Goal: Task Accomplishment & Management: Manage account settings

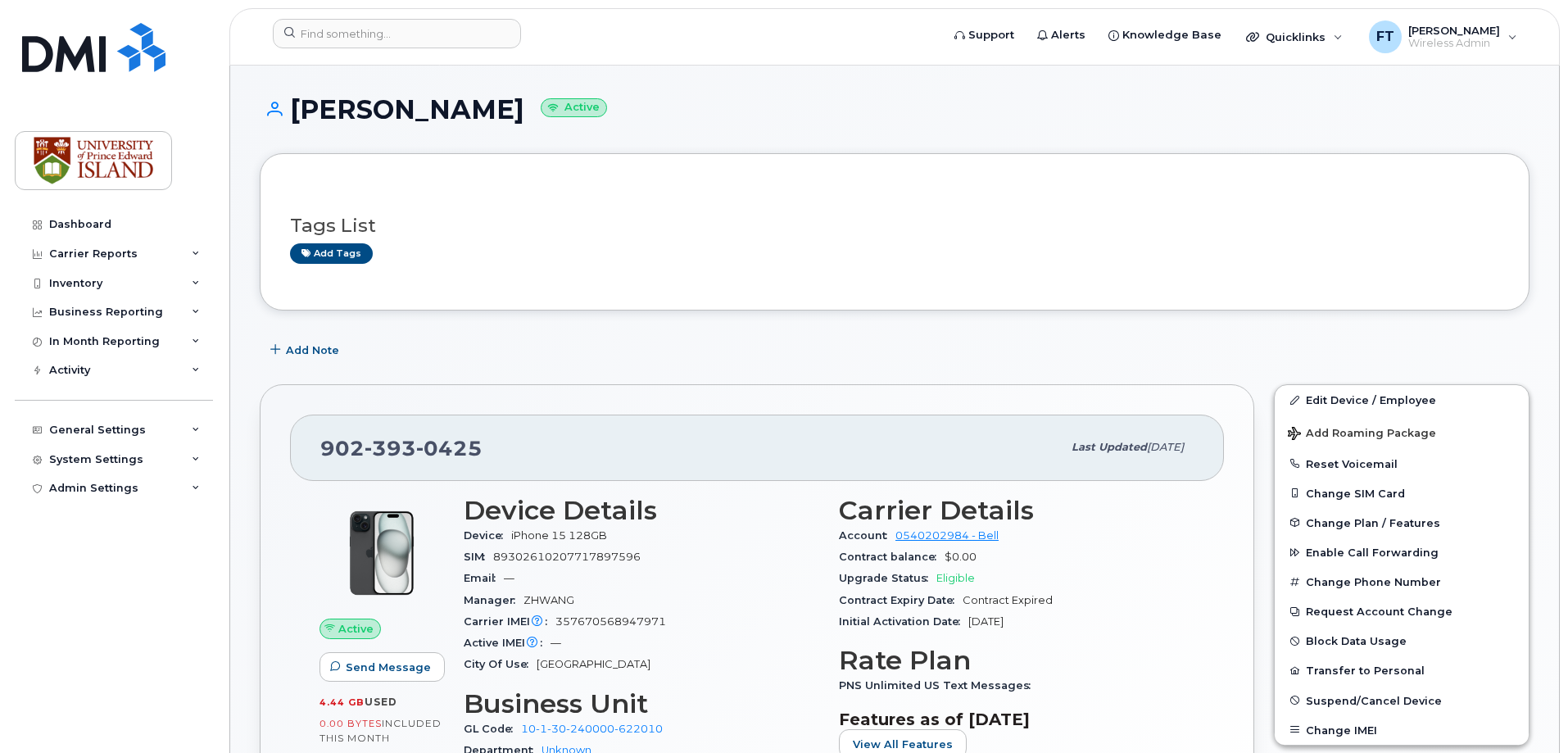
scroll to position [164, 0]
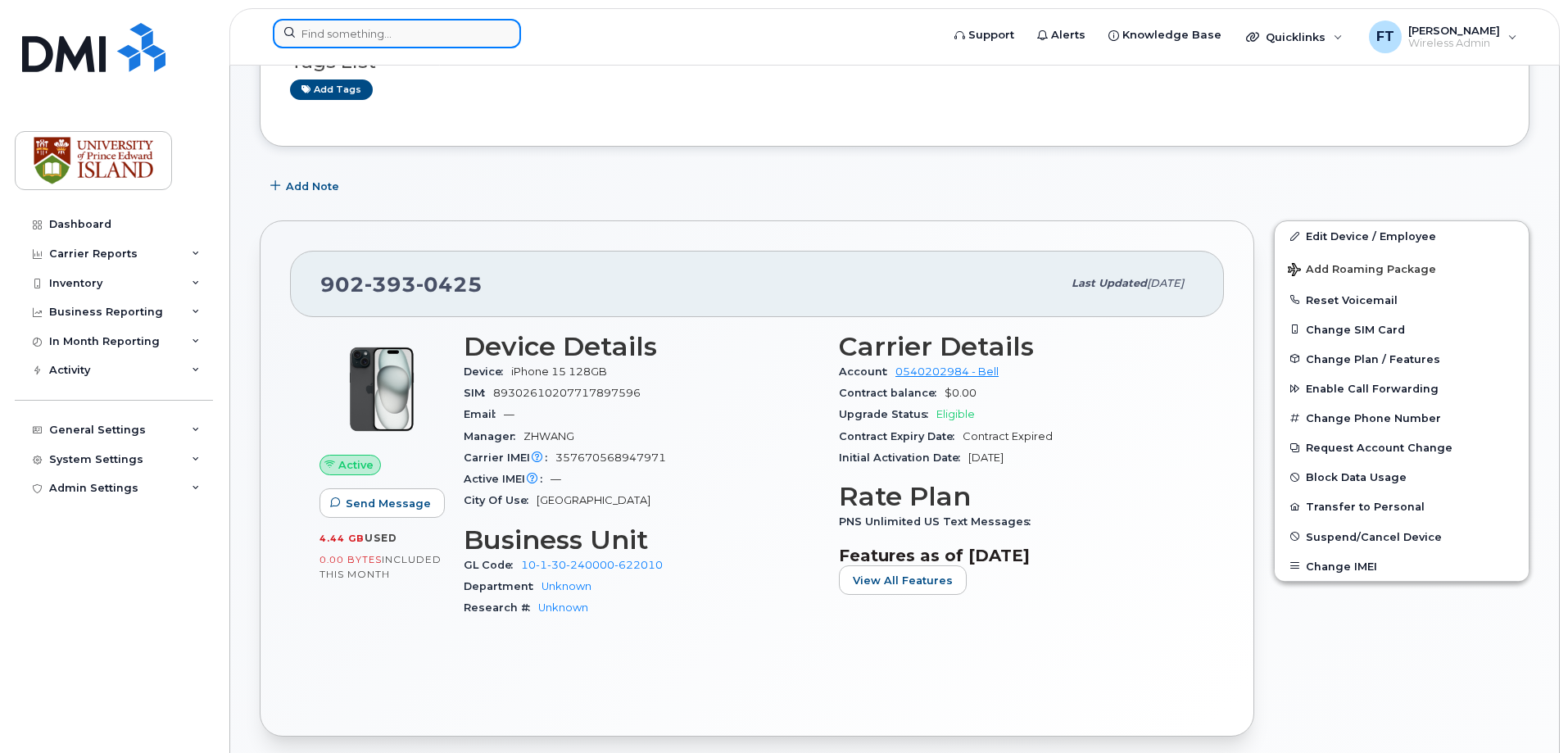
click at [322, 26] on input at bounding box center [397, 34] width 248 height 30
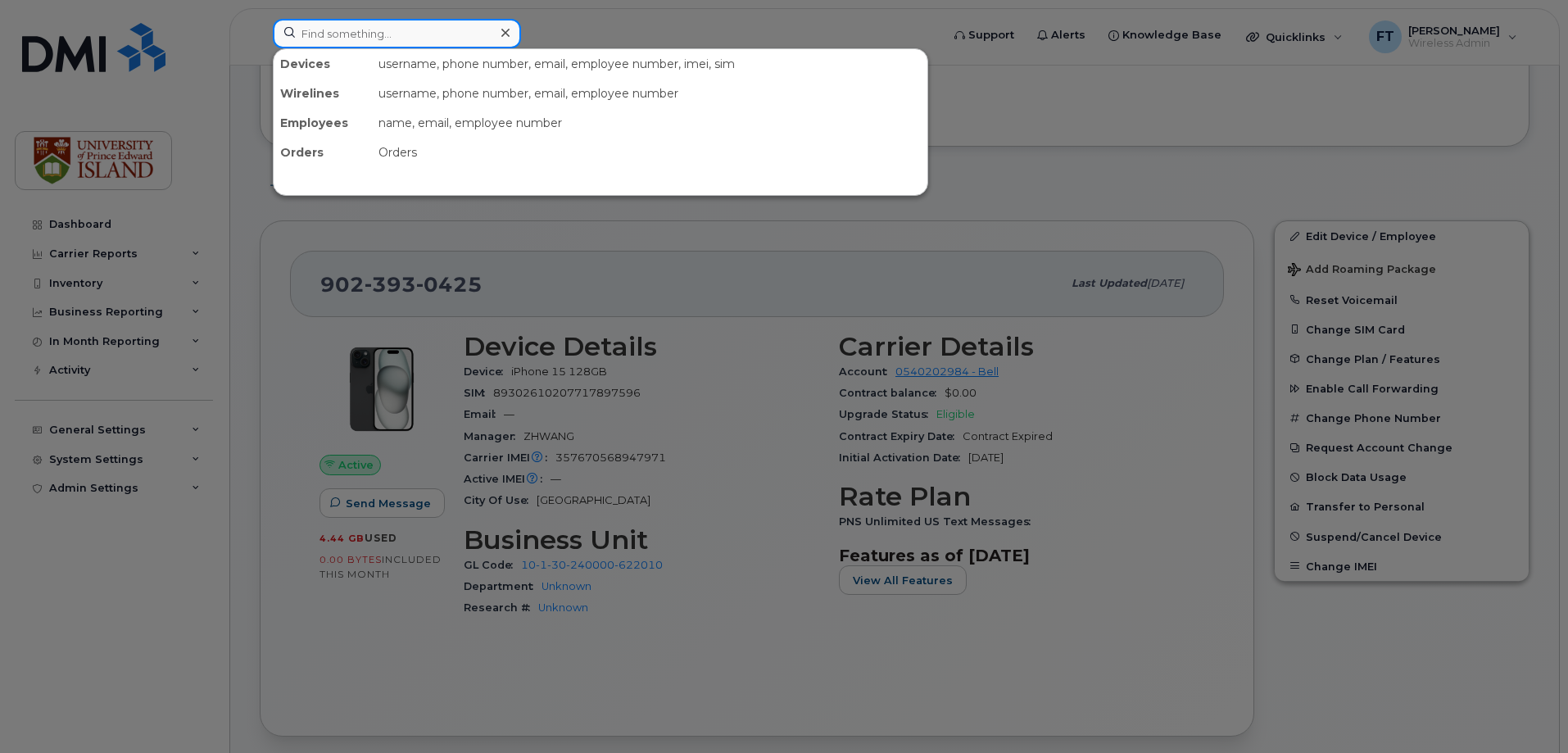
paste input "902-393-3991"
type input "902-393-3991"
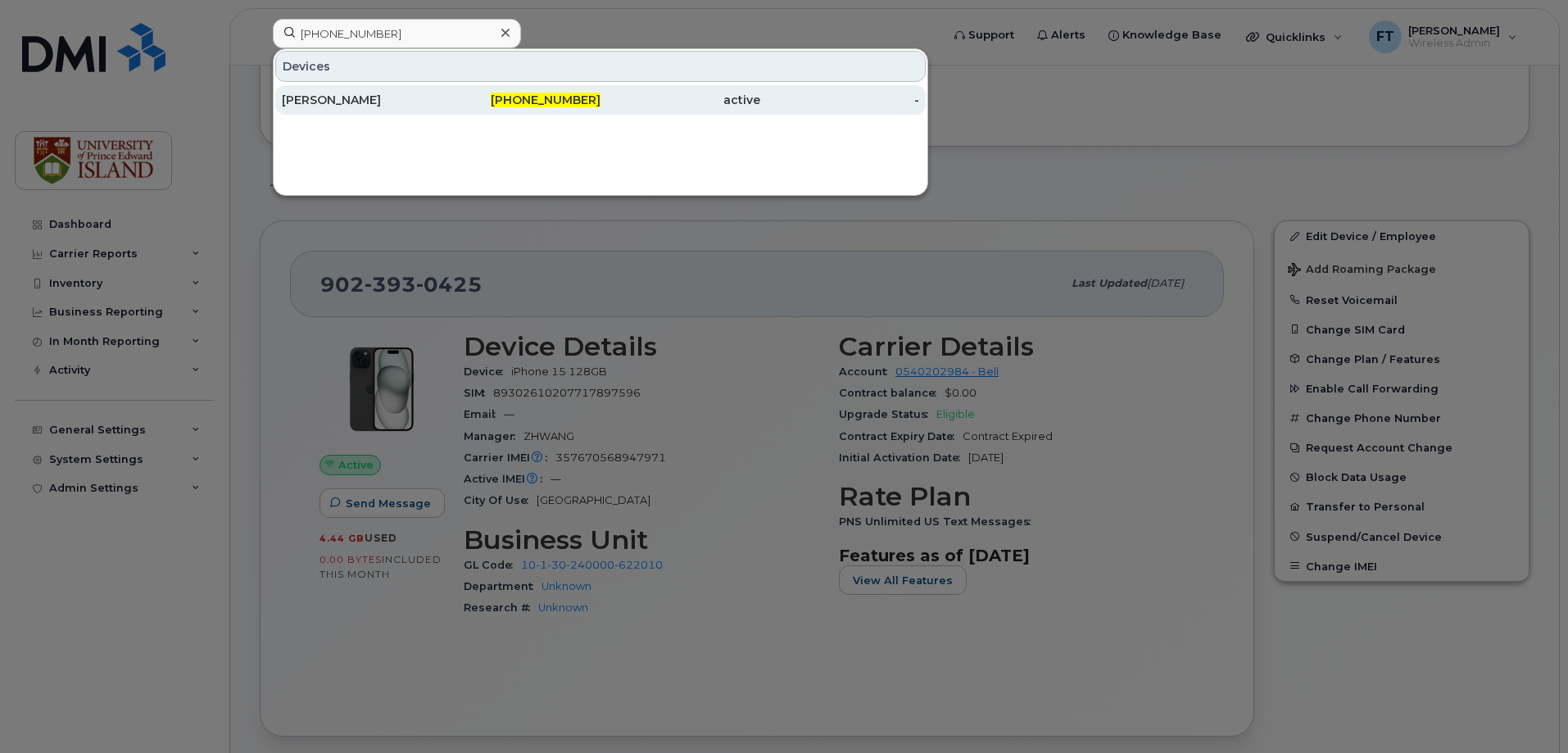
click at [356, 97] on div "[PERSON_NAME]" at bounding box center [362, 100] width 160 height 17
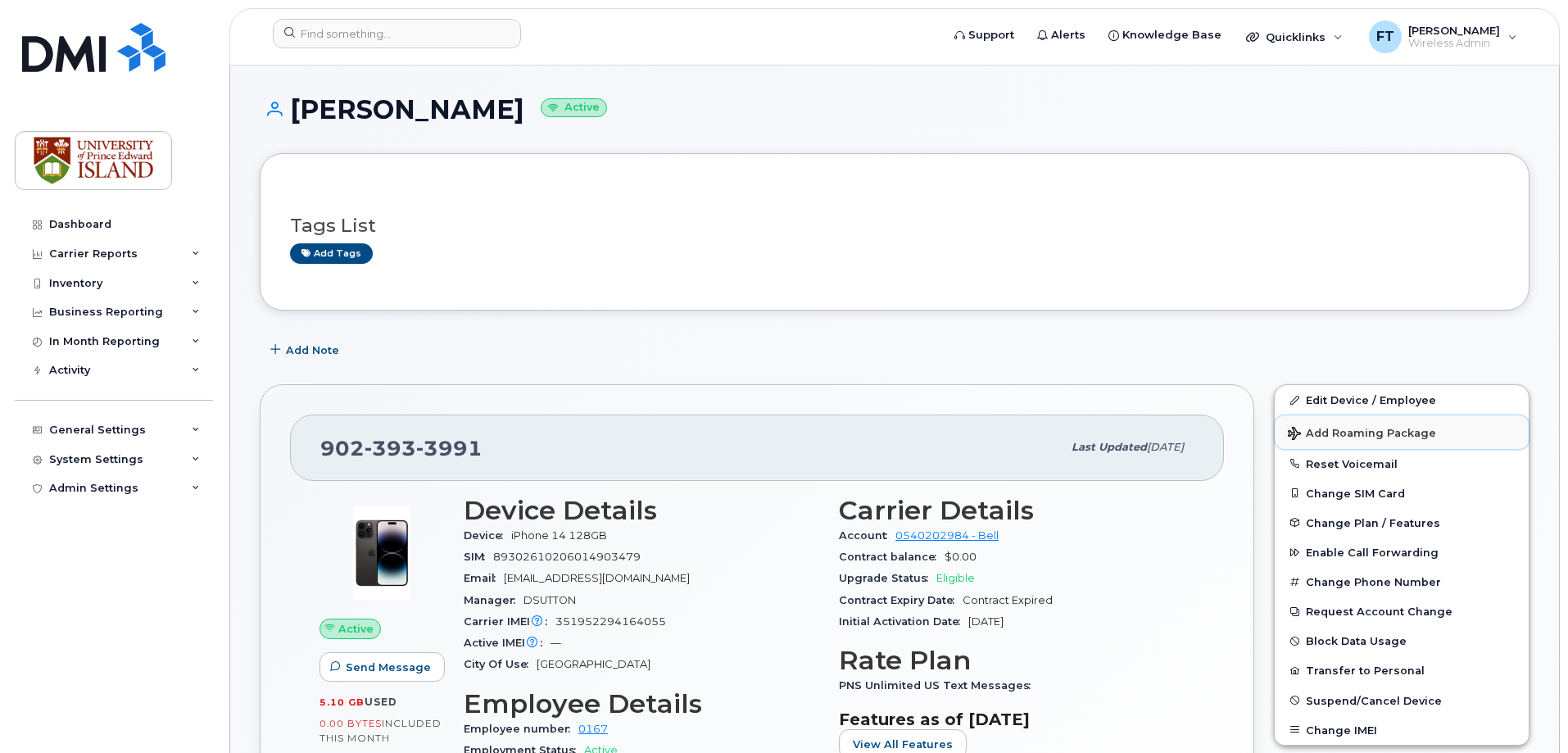
click at [1348, 437] on span "Add Roaming Package" at bounding box center [1362, 435] width 148 height 16
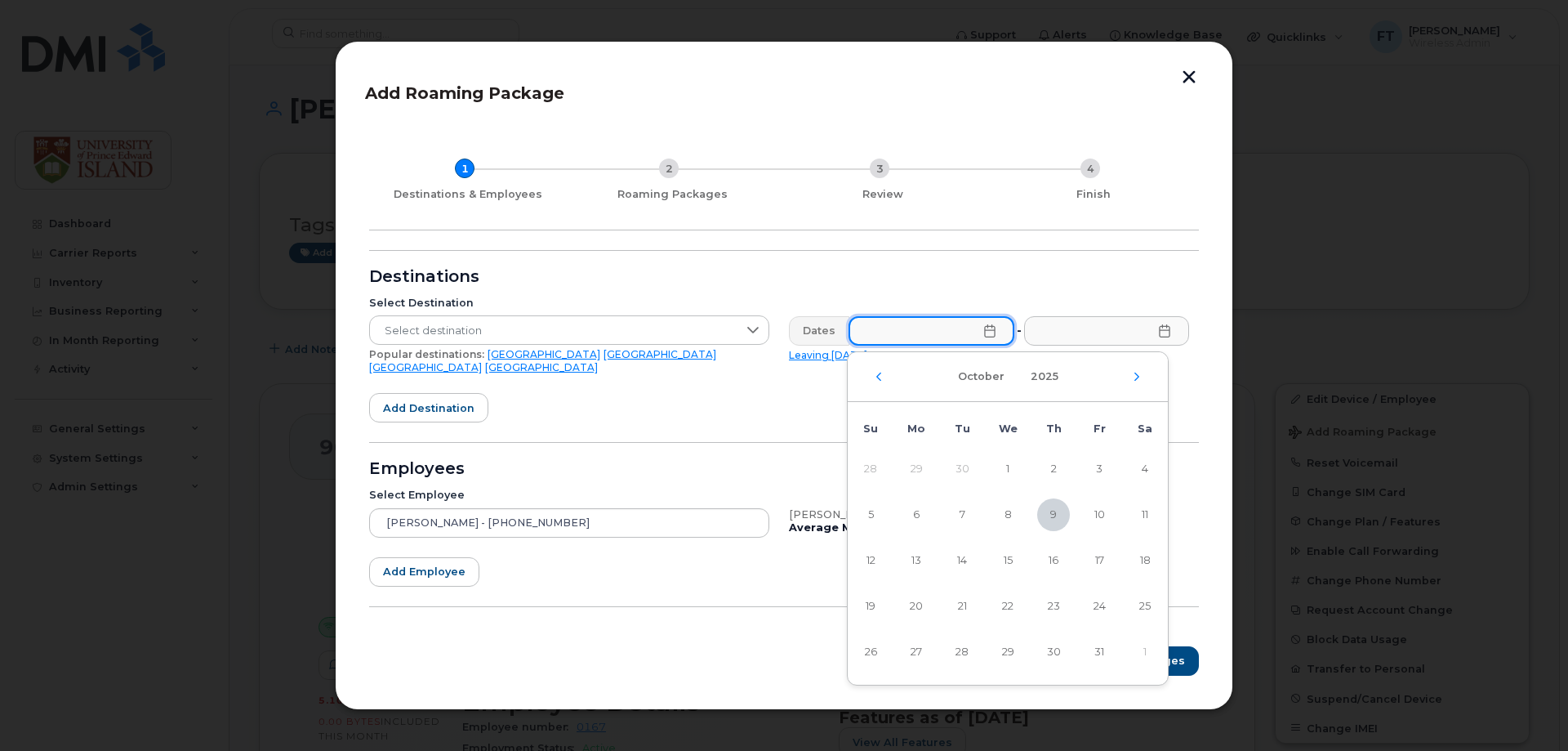
click at [952, 337] on input "text" at bounding box center [931, 331] width 166 height 29
click at [922, 564] on span "13" at bounding box center [916, 560] width 32 height 32
type input "[DATE]"
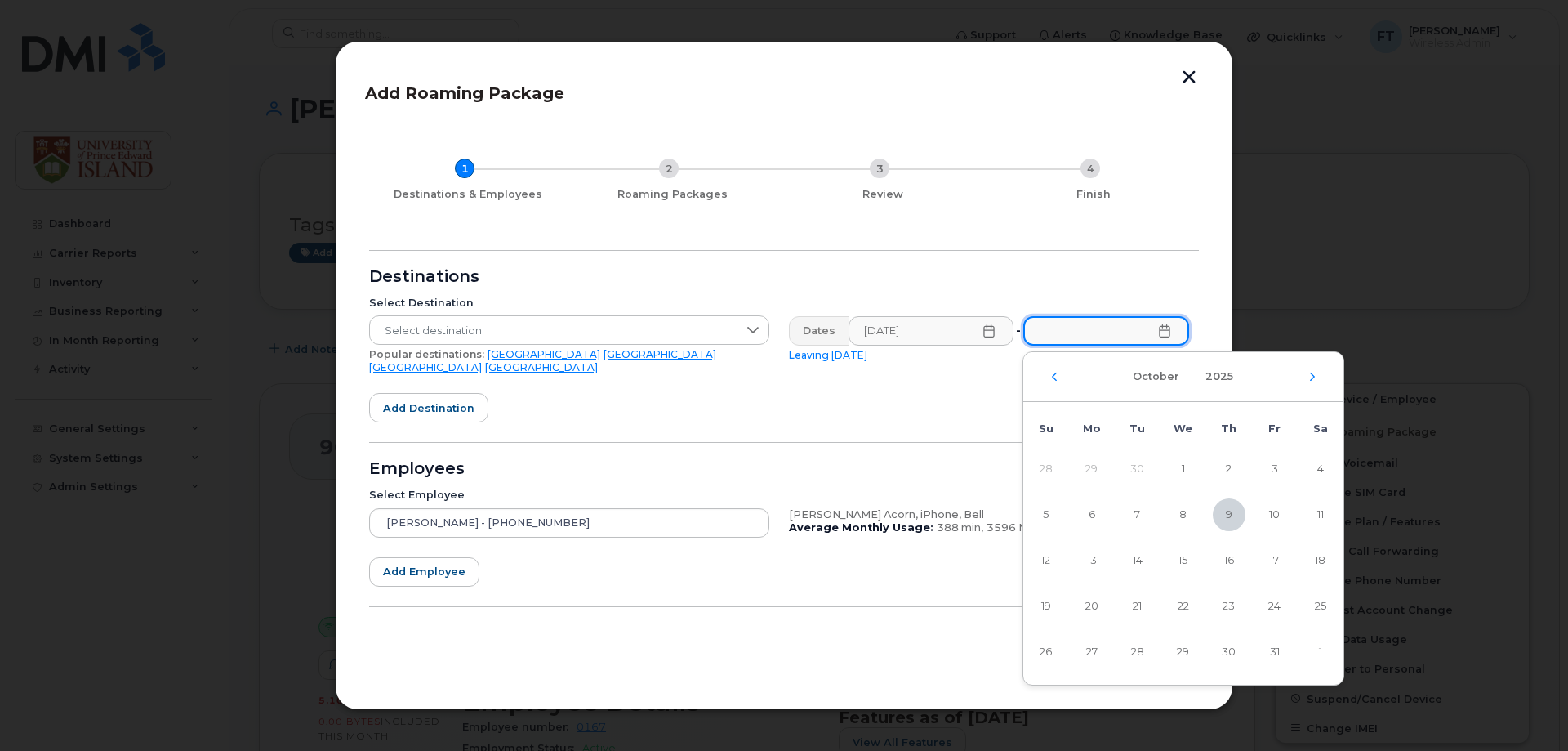
click at [1077, 342] on input "text" at bounding box center [1106, 331] width 166 height 29
click at [1036, 607] on span "19" at bounding box center [1045, 606] width 32 height 32
type input "[DATE]"
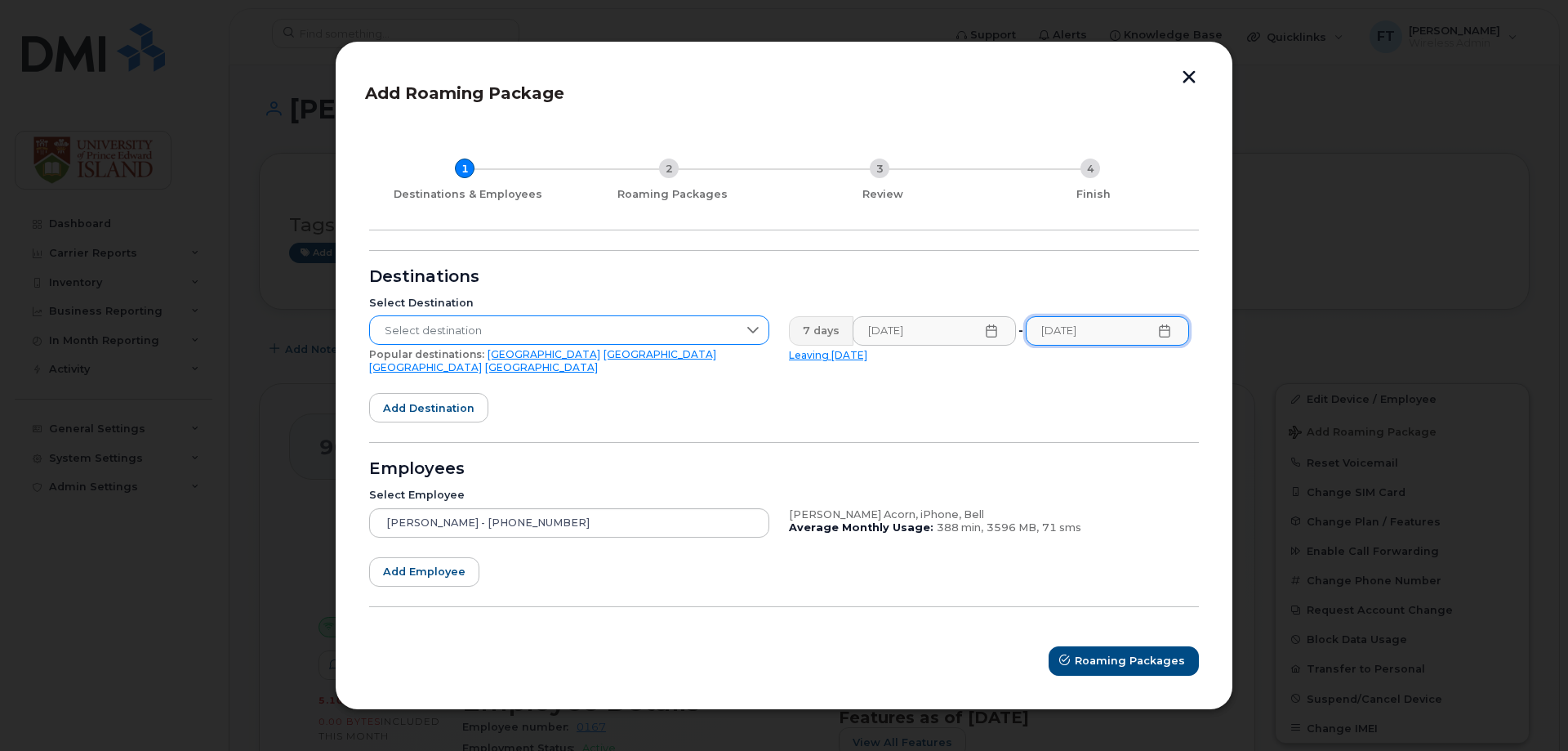
click at [513, 337] on span "Select destination" at bounding box center [554, 331] width 367 height 29
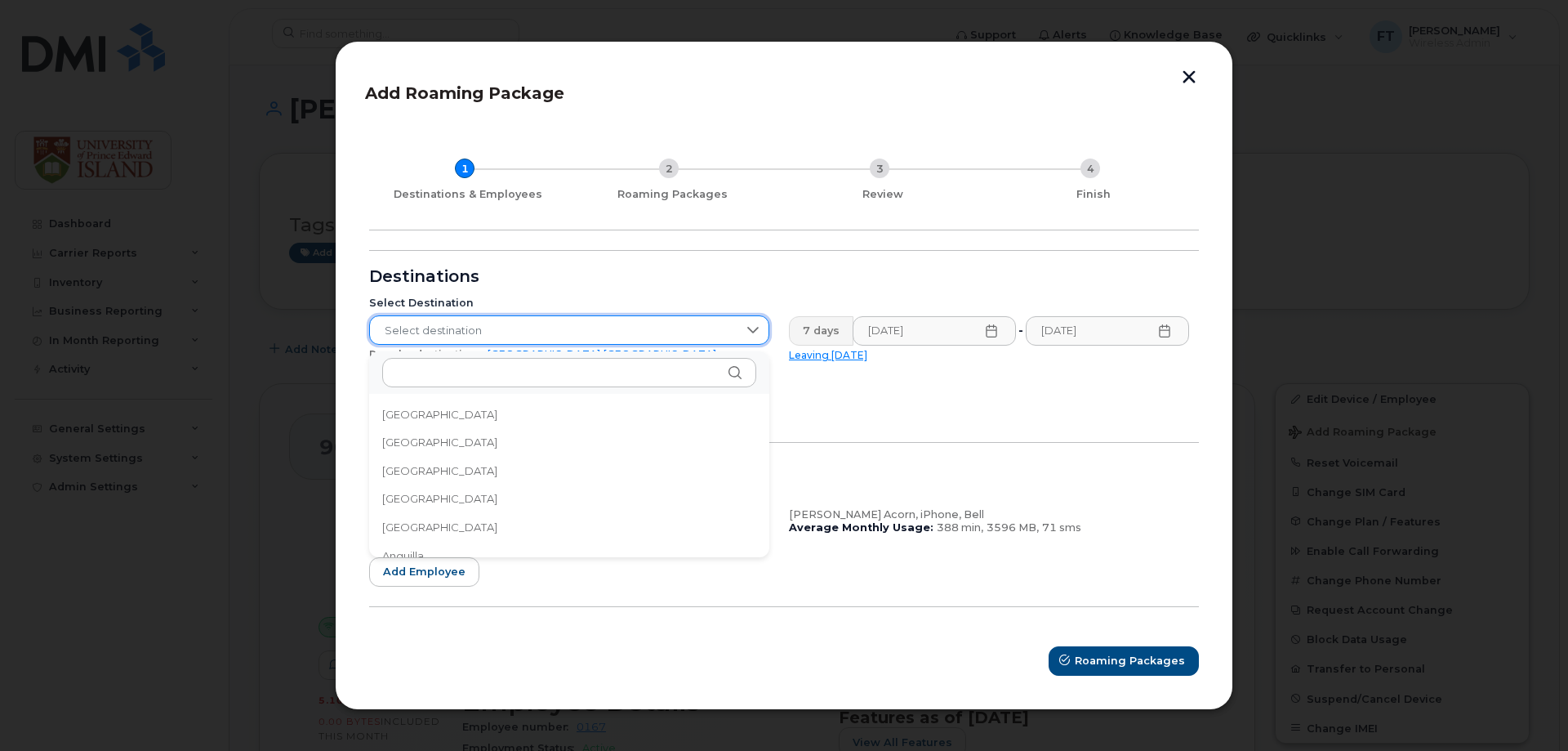
click at [481, 337] on span "Select destination" at bounding box center [554, 331] width 367 height 29
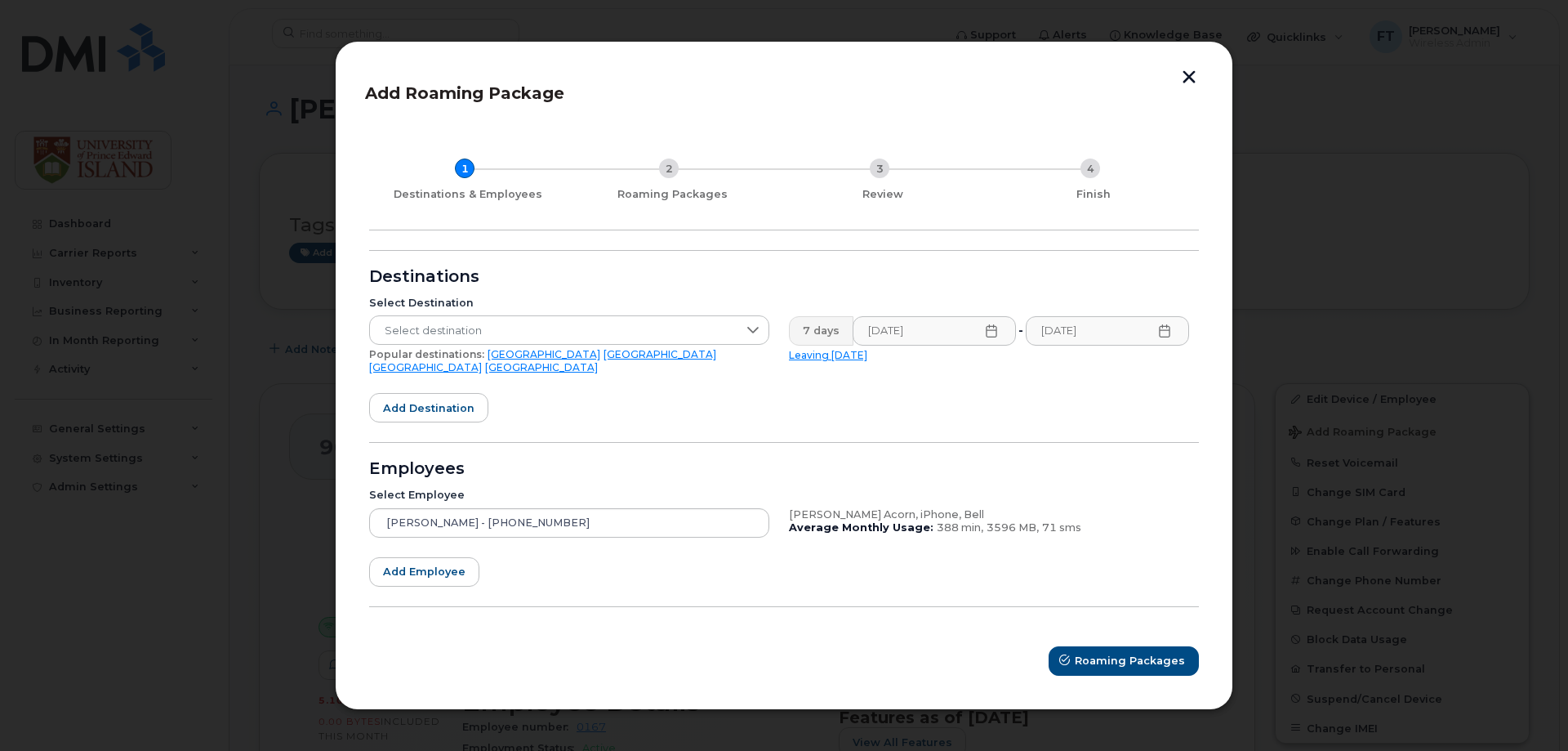
click at [482, 361] on link "[GEOGRAPHIC_DATA]" at bounding box center [425, 367] width 113 height 12
click at [568, 332] on span "[GEOGRAPHIC_DATA]" at bounding box center [554, 331] width 367 height 29
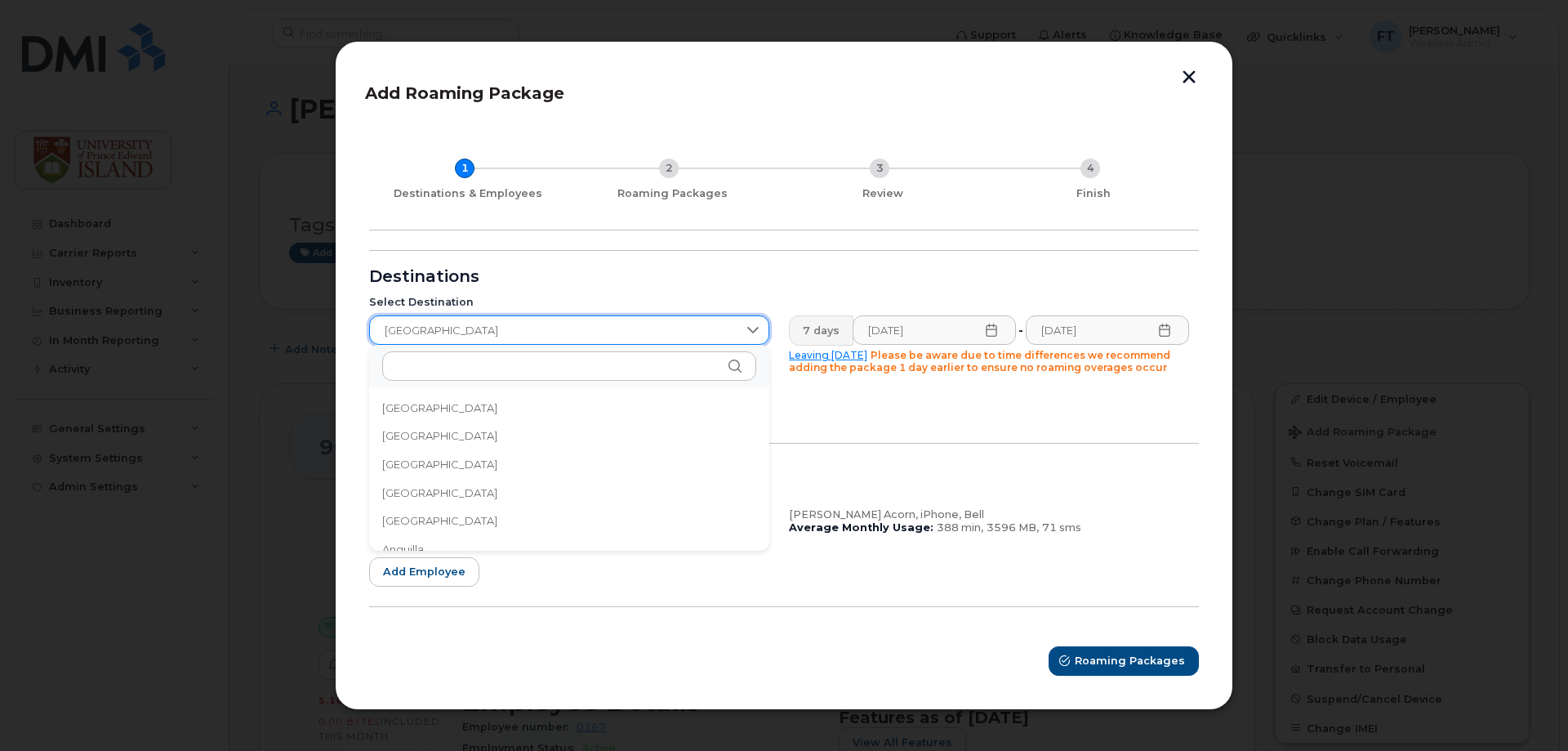
scroll to position [5379, 0]
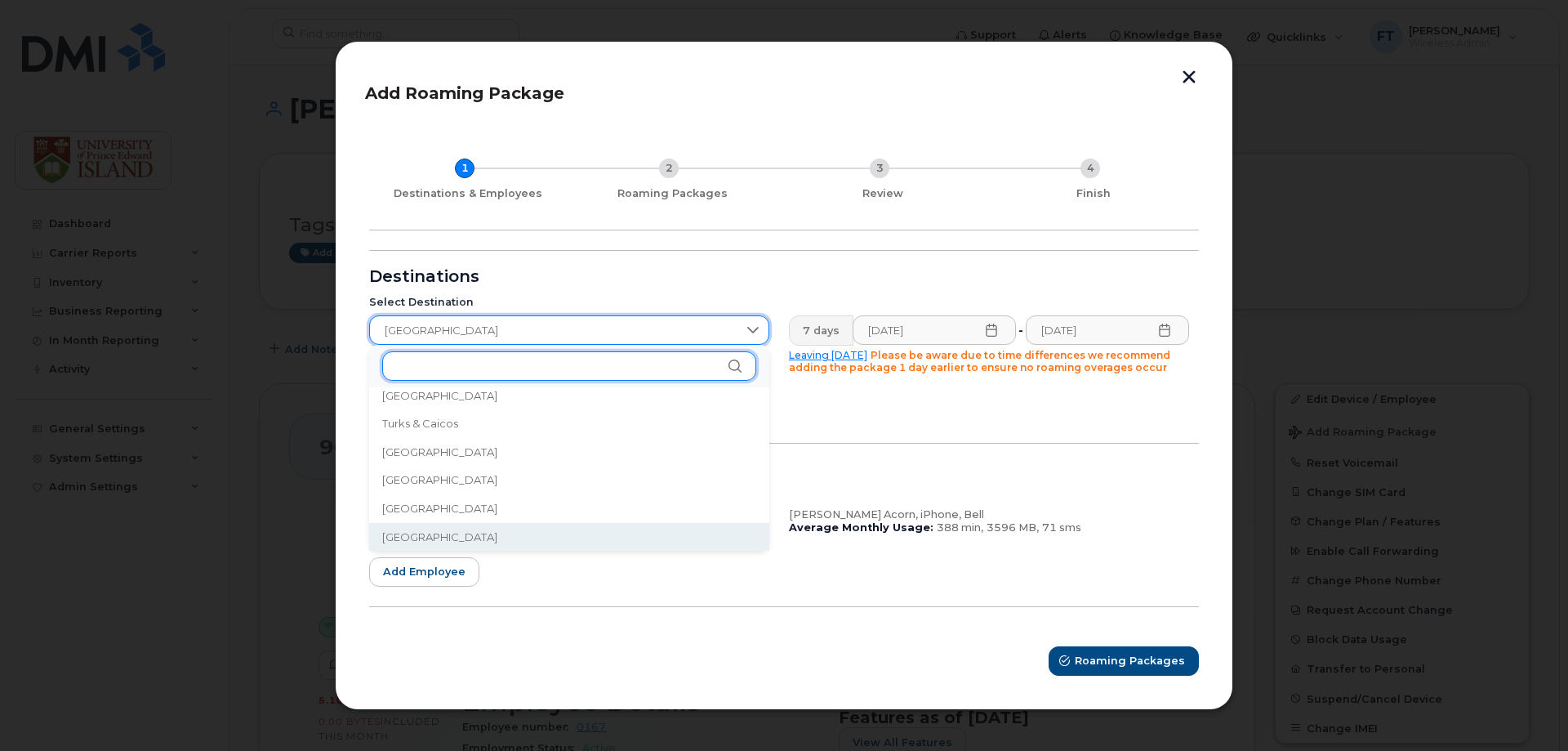
click at [558, 364] on input "text" at bounding box center [569, 366] width 374 height 29
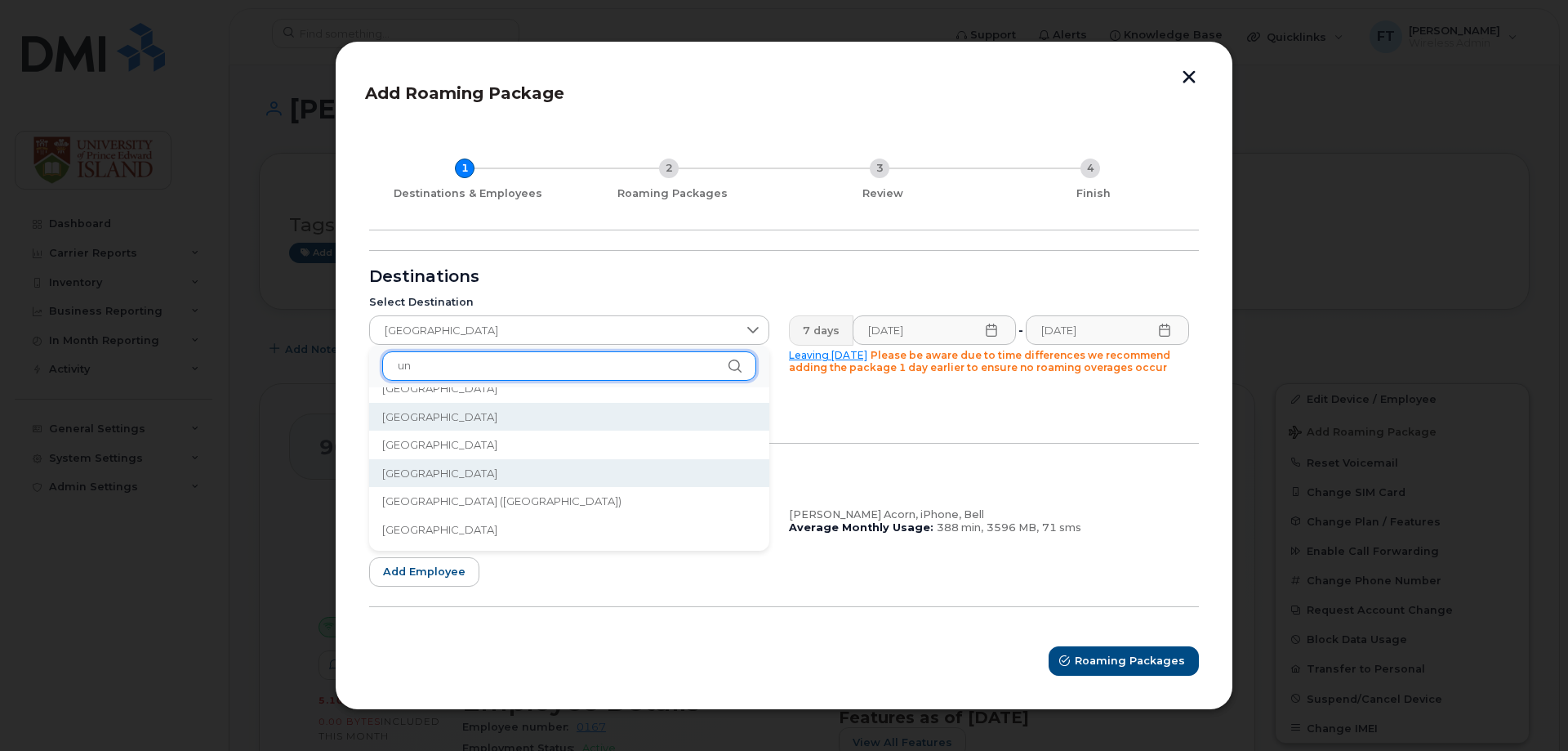
scroll to position [63, 0]
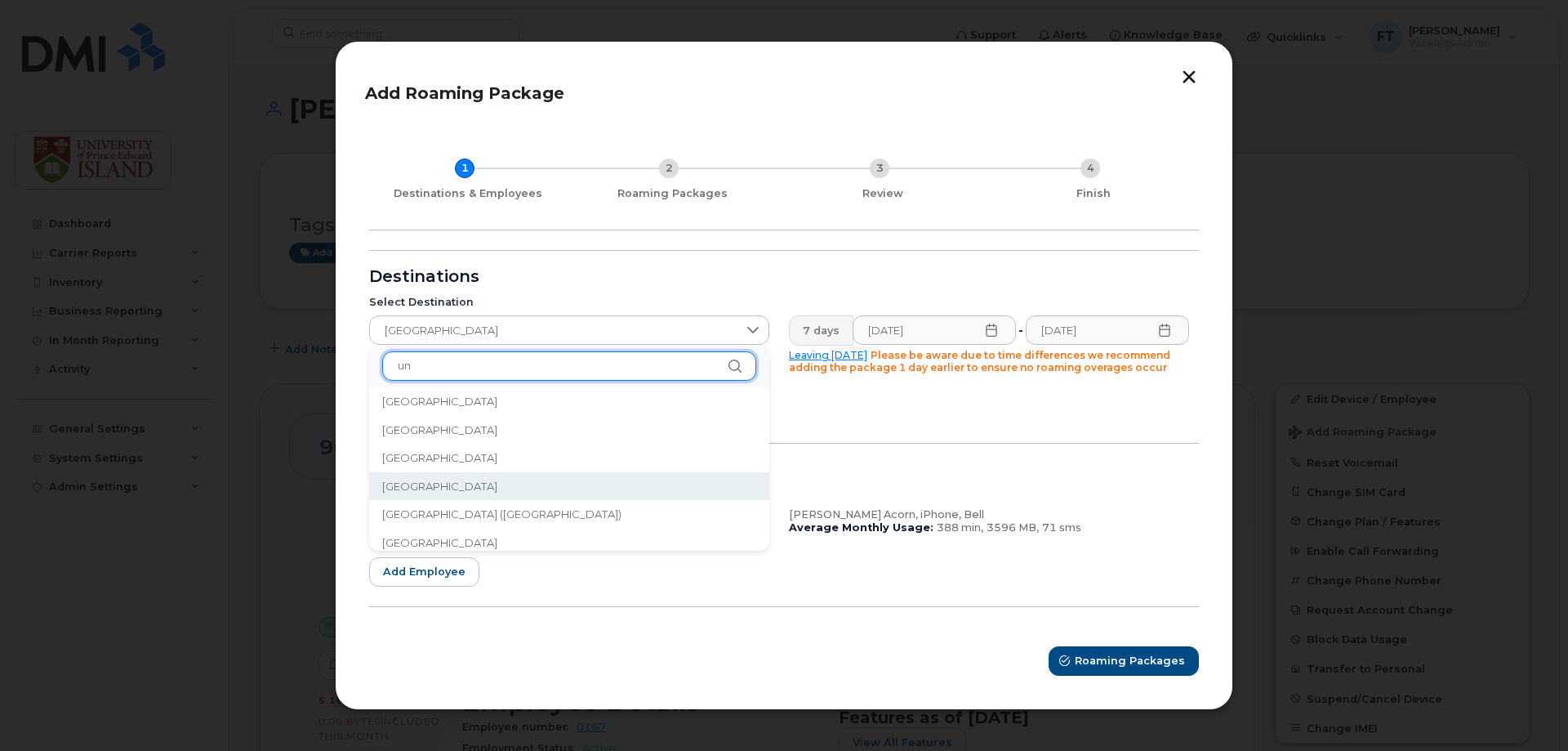
type input "un"
click at [472, 487] on li "[GEOGRAPHIC_DATA]" at bounding box center [569, 487] width 400 height 29
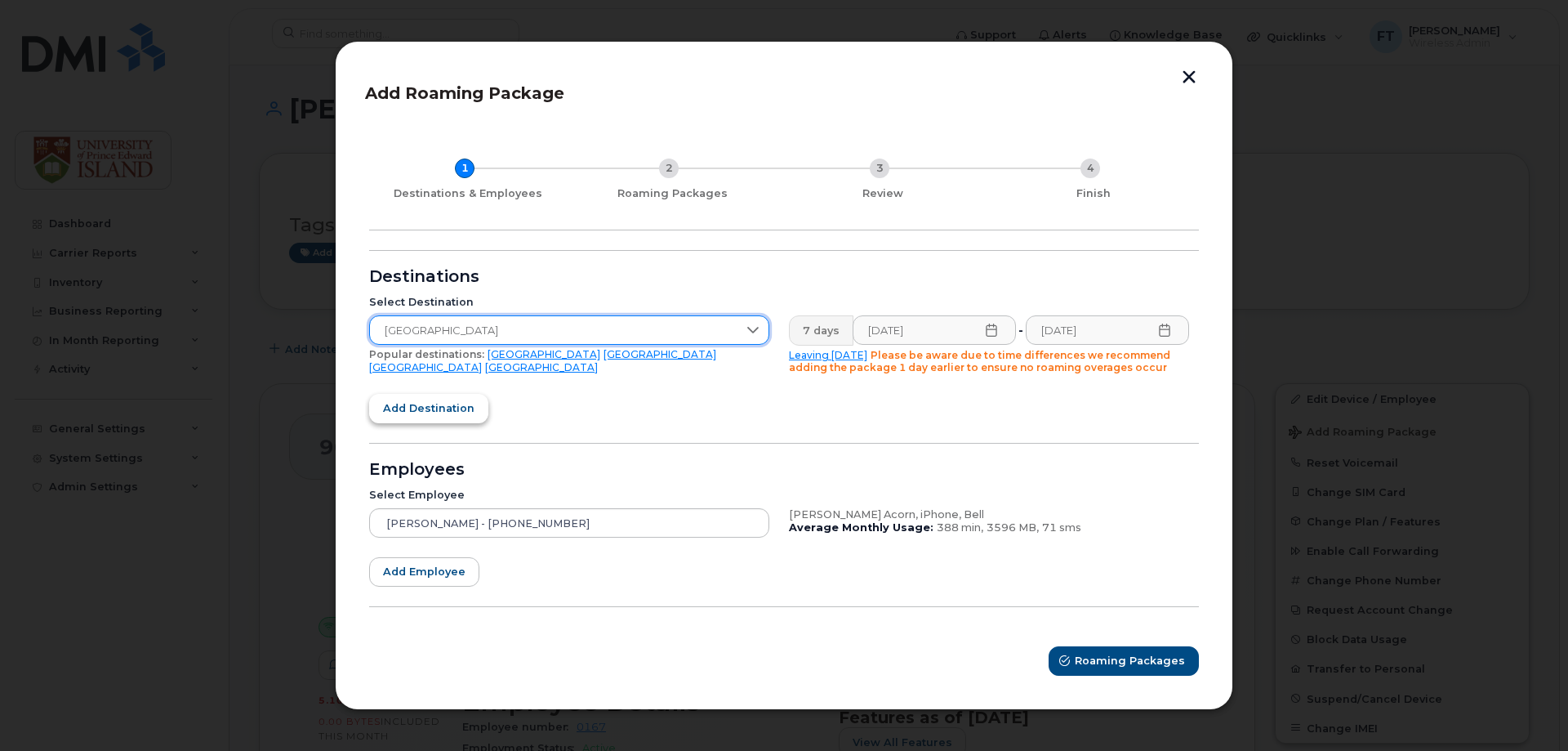
click at [459, 398] on button "Add destination" at bounding box center [428, 409] width 119 height 29
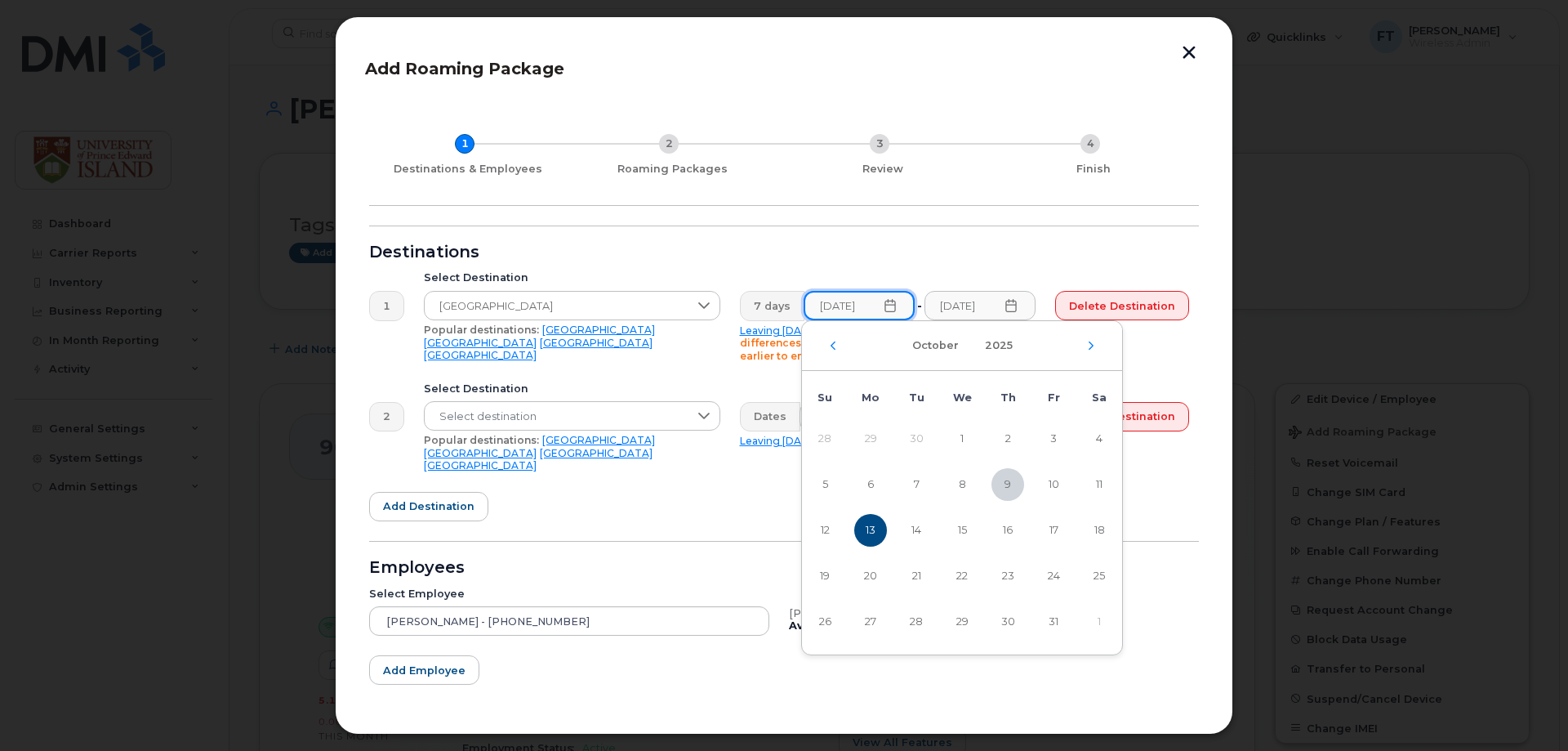
click at [855, 311] on input "[DATE]" at bounding box center [860, 306] width 112 height 29
click at [867, 527] on span "13" at bounding box center [870, 530] width 32 height 32
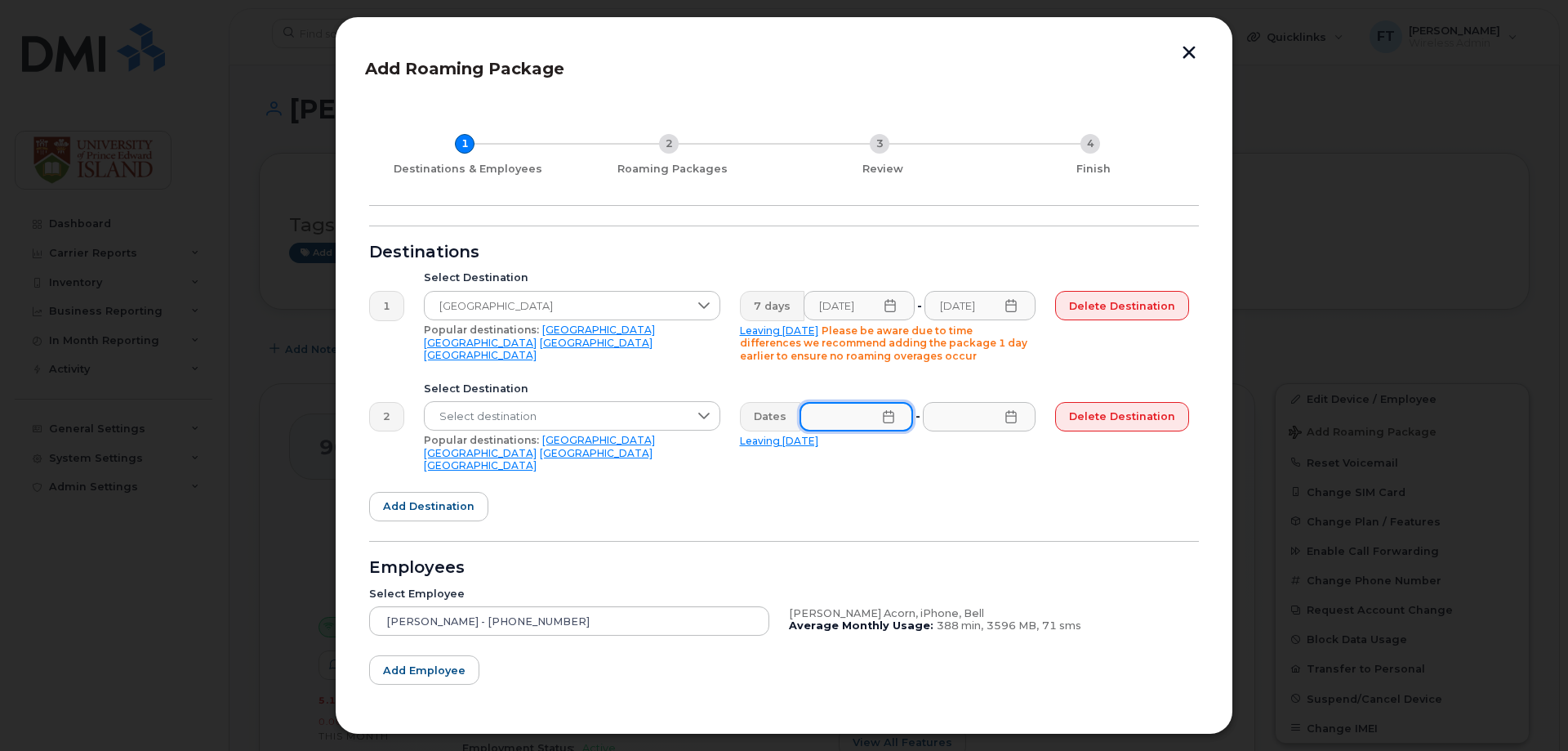
click at [828, 415] on input "text" at bounding box center [857, 417] width 114 height 29
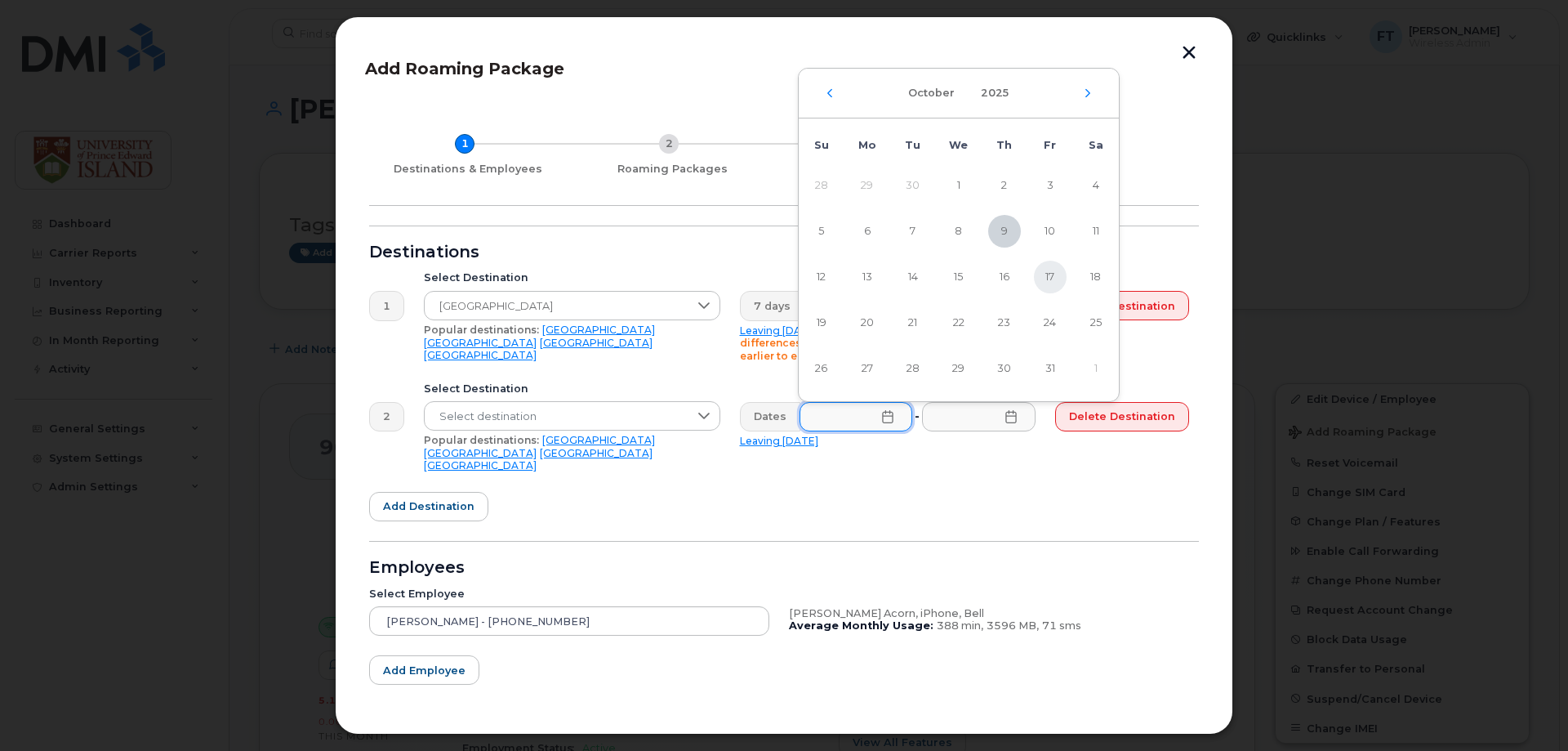
click at [1051, 277] on span "17" at bounding box center [1050, 276] width 32 height 32
type input "[DATE]"
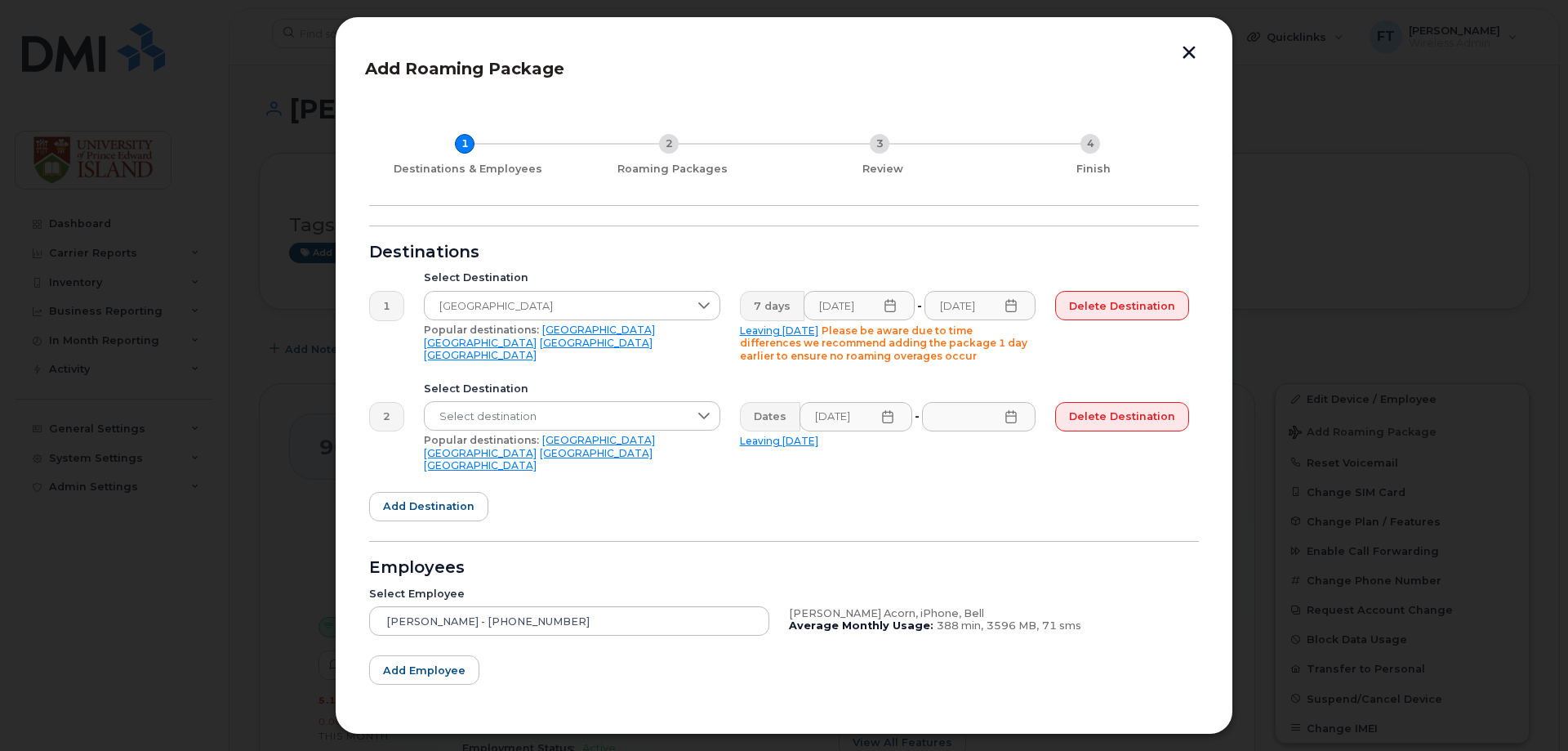
click at [1012, 419] on icon at bounding box center [1011, 416] width 13 height 13
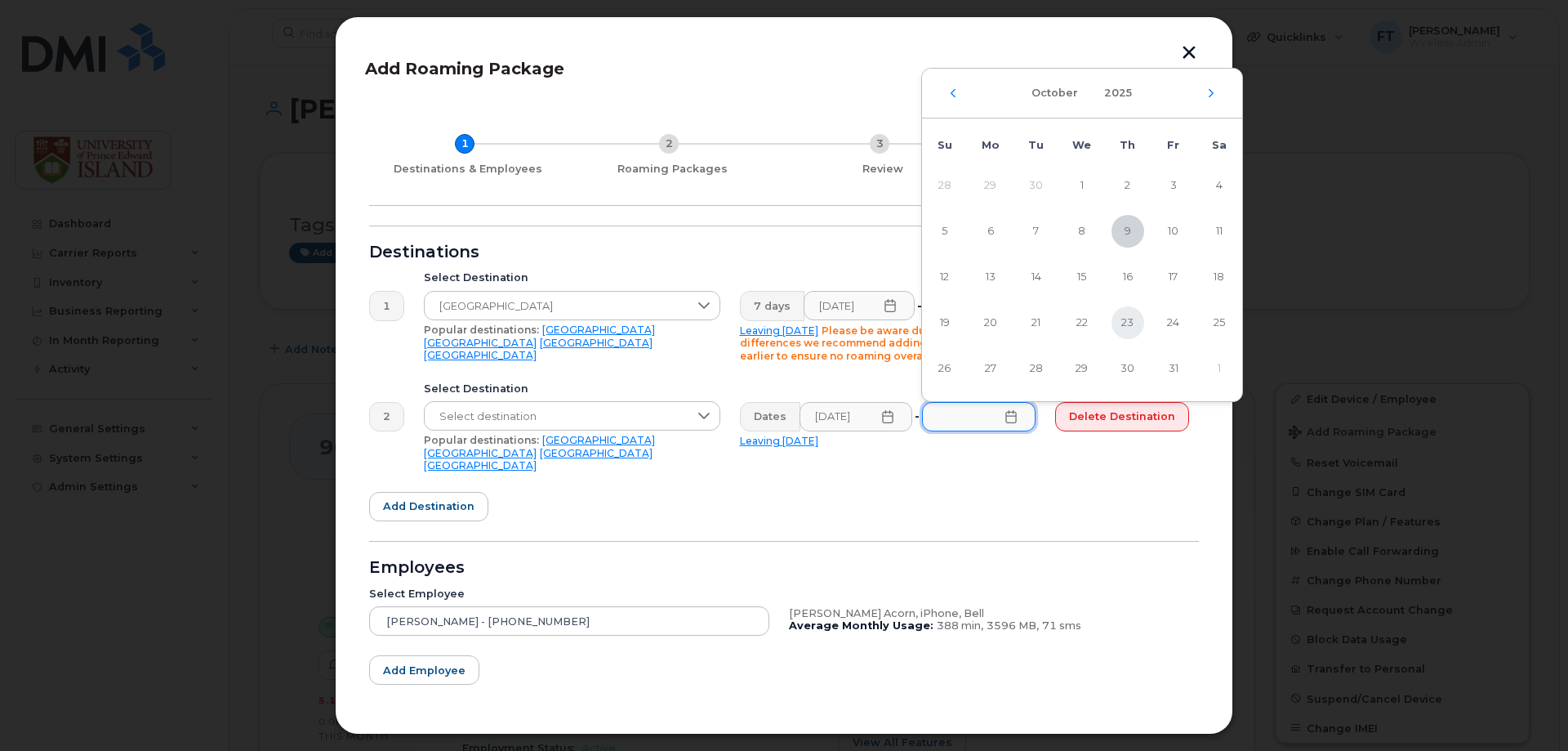
click at [1123, 318] on span "23" at bounding box center [1128, 322] width 32 height 32
type input "[DATE]"
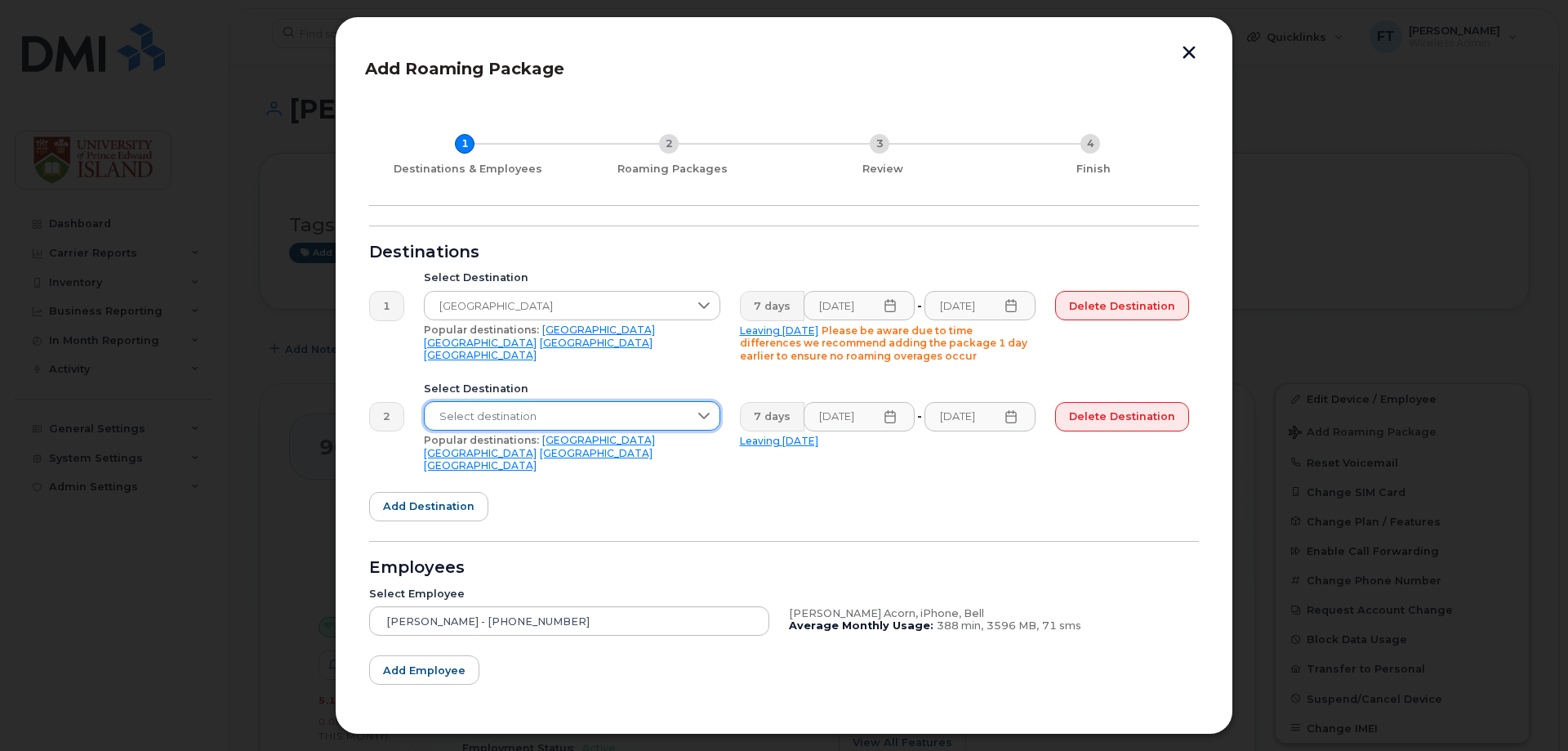
scroll to position [0, 0]
click at [507, 418] on span "Select destination" at bounding box center [556, 417] width 264 height 29
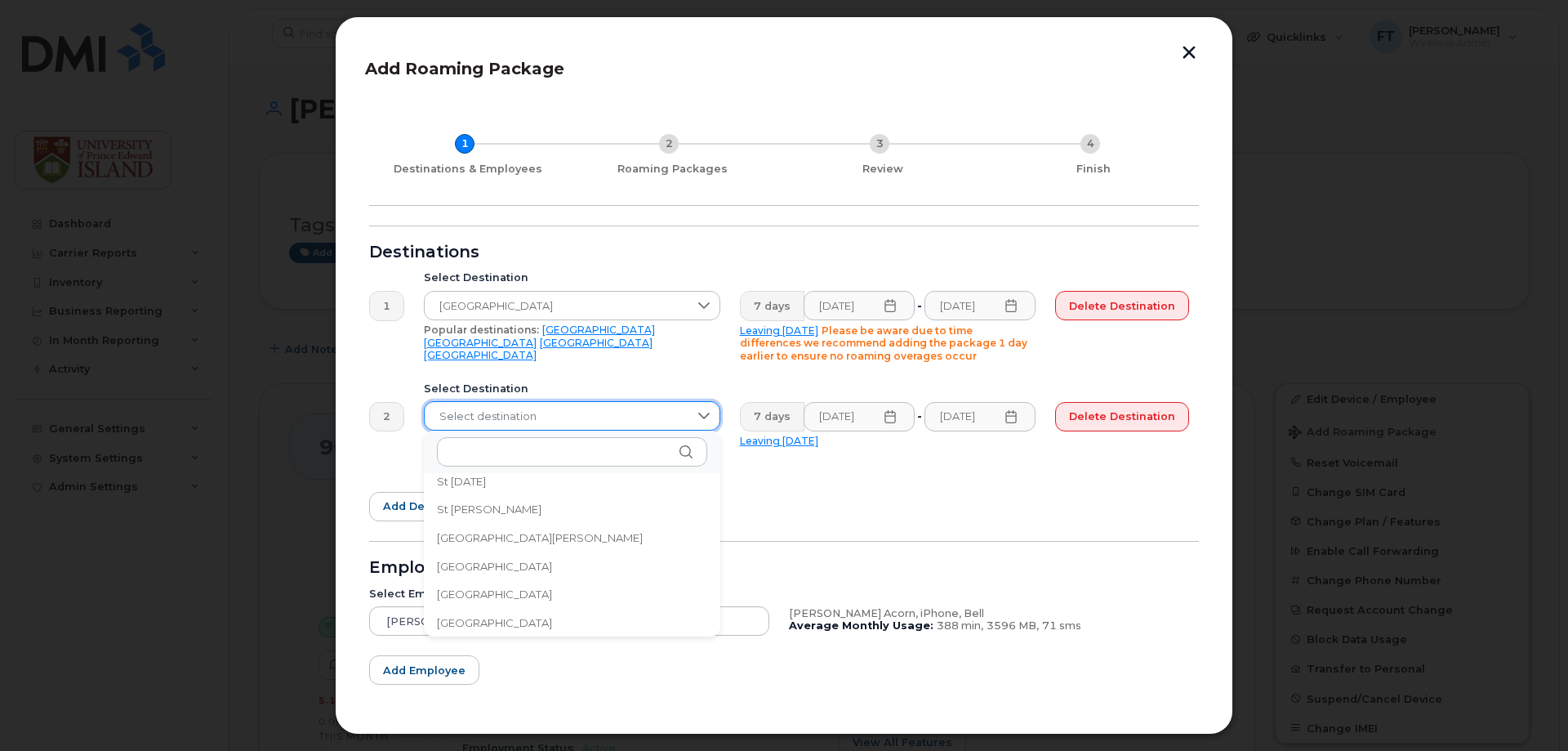
scroll to position [2493, 0]
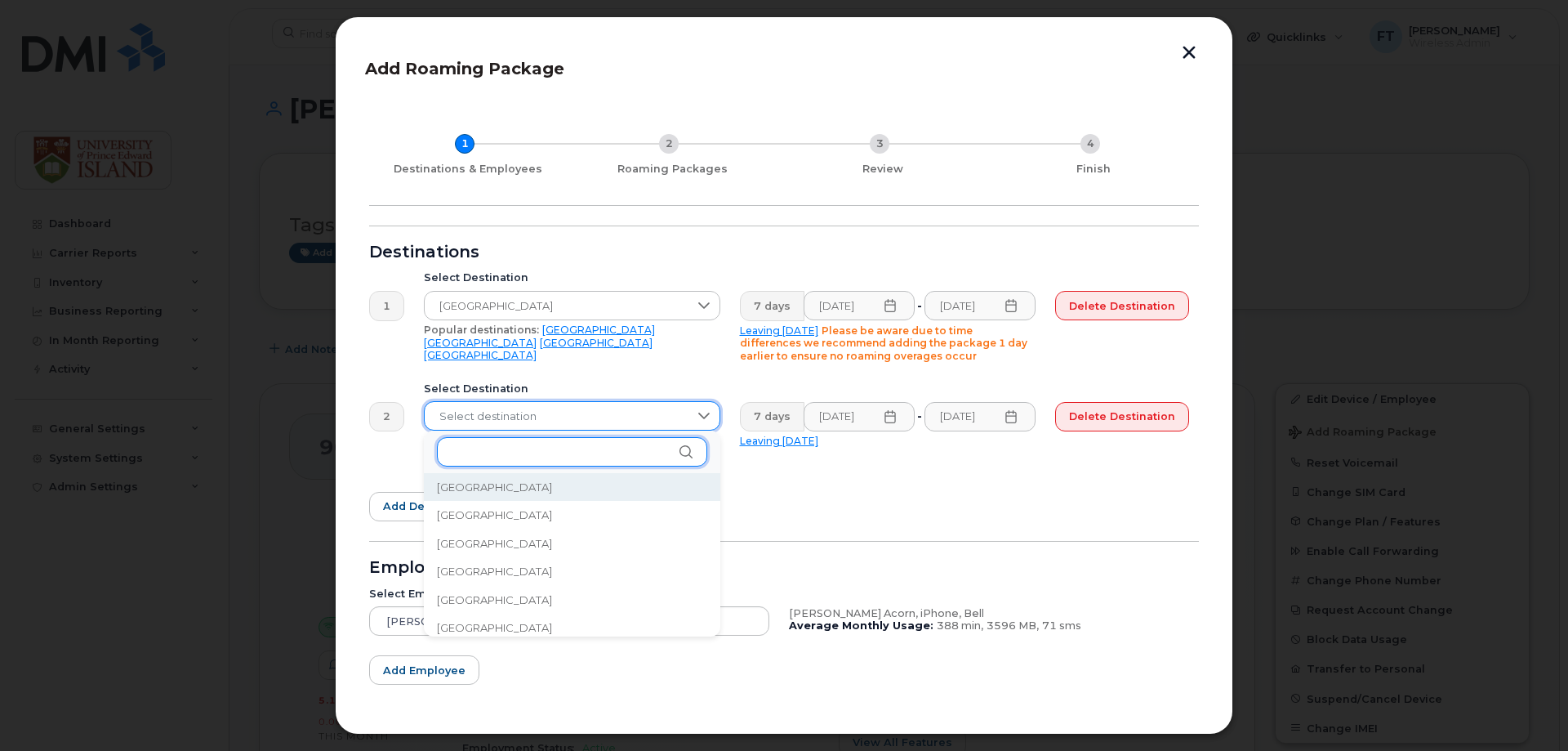
click at [473, 451] on input "text" at bounding box center [572, 452] width 270 height 29
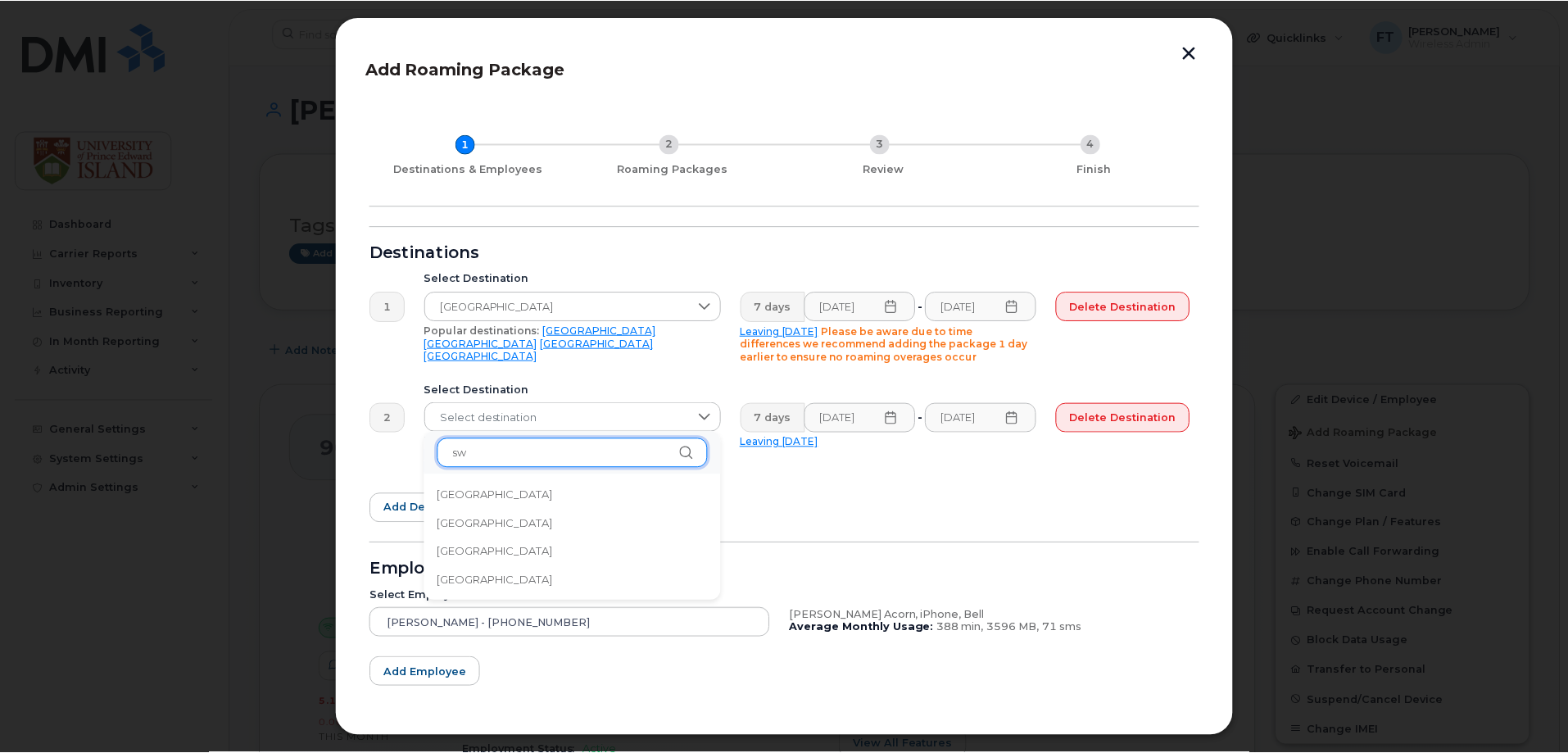
scroll to position [0, 0]
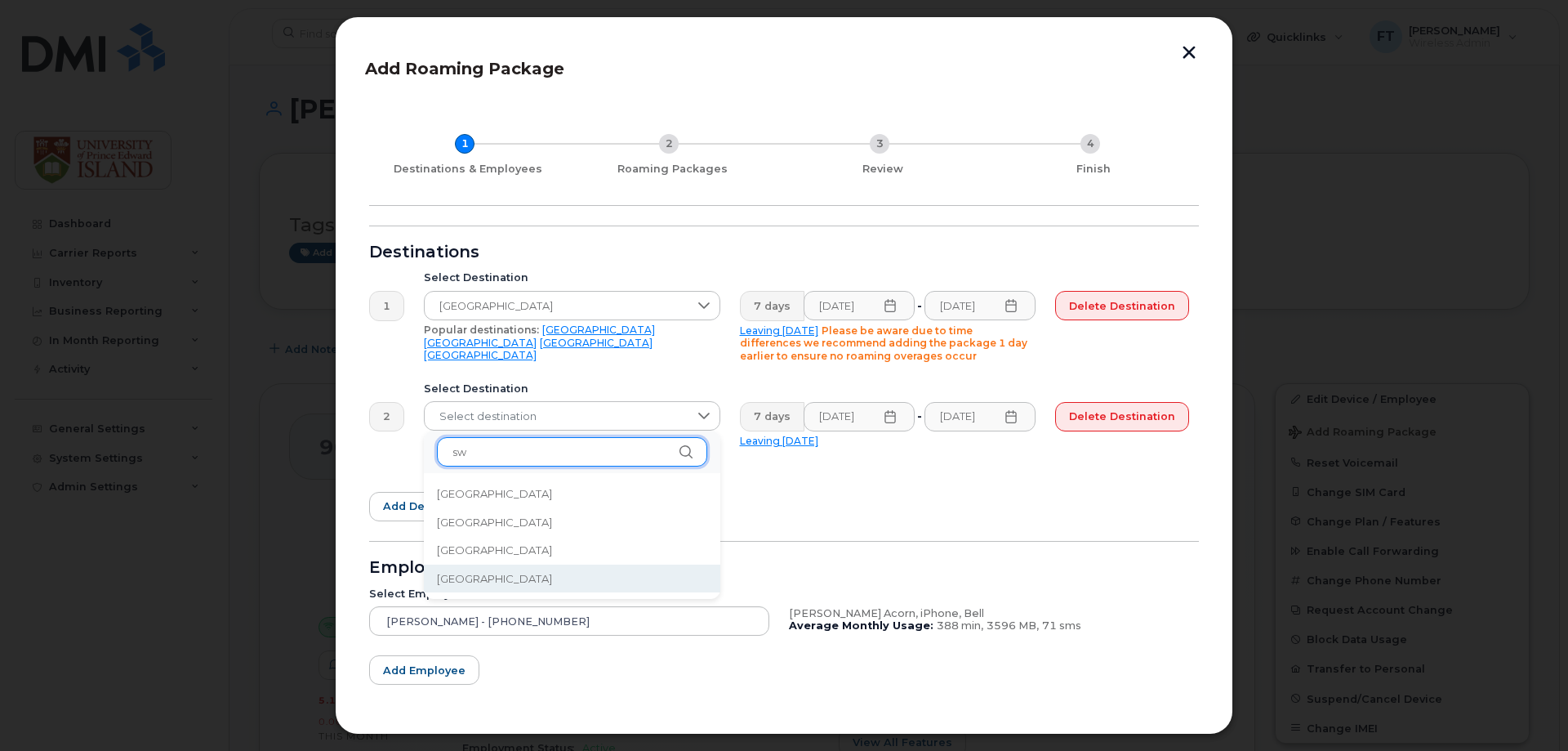
type input "sw"
click at [484, 581] on span "[GEOGRAPHIC_DATA]" at bounding box center [494, 579] width 115 height 16
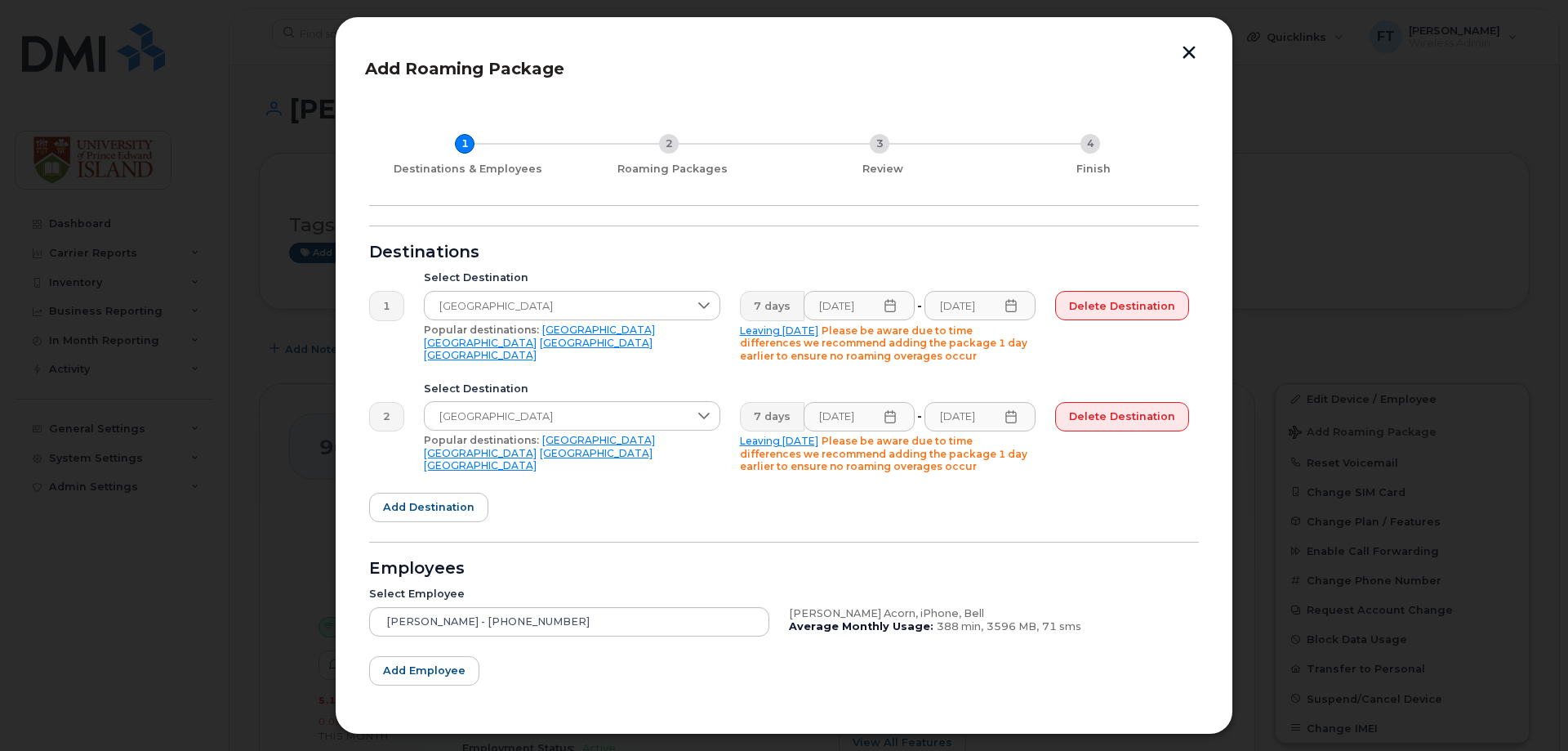
click at [1189, 46] on button "button" at bounding box center [1189, 54] width 25 height 17
